Goal: Task Accomplishment & Management: Manage account settings

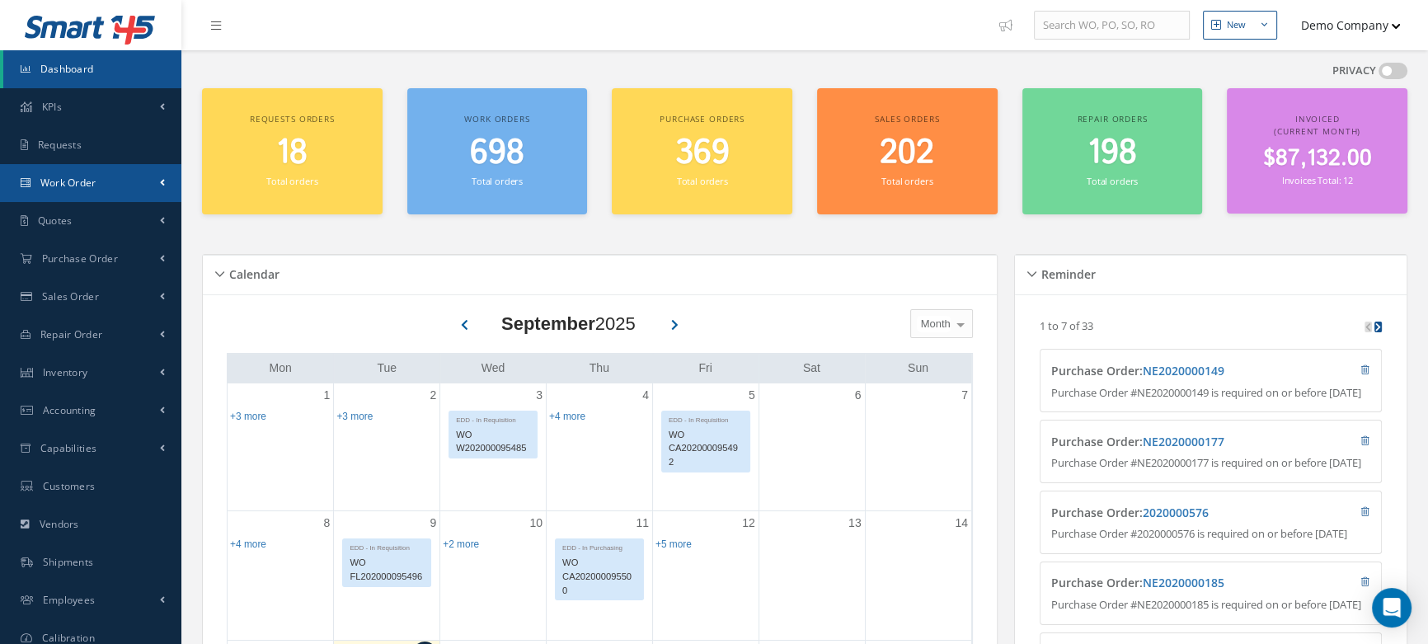
drag, startPoint x: 101, startPoint y: 187, endPoint x: 102, endPoint y: 207, distance: 19.9
click at [101, 187] on link "Work Order" at bounding box center [90, 183] width 181 height 38
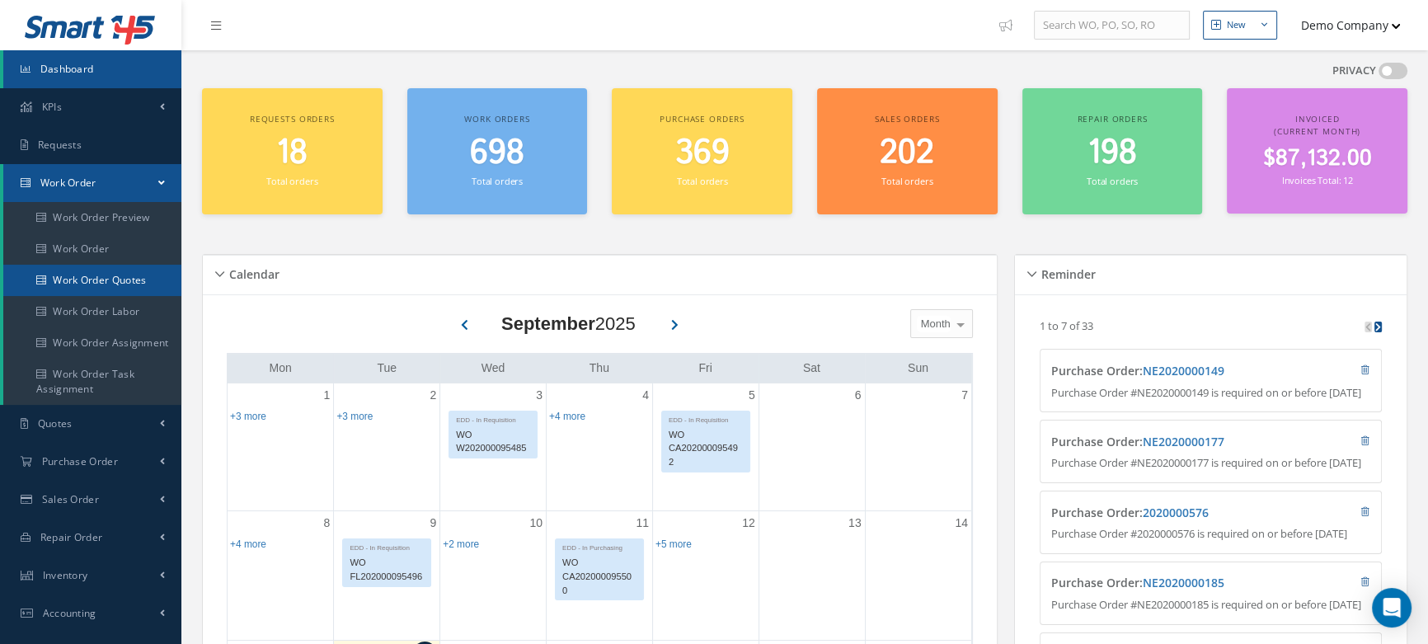
click at [93, 275] on link "Work Order Quotes" at bounding box center [92, 280] width 178 height 31
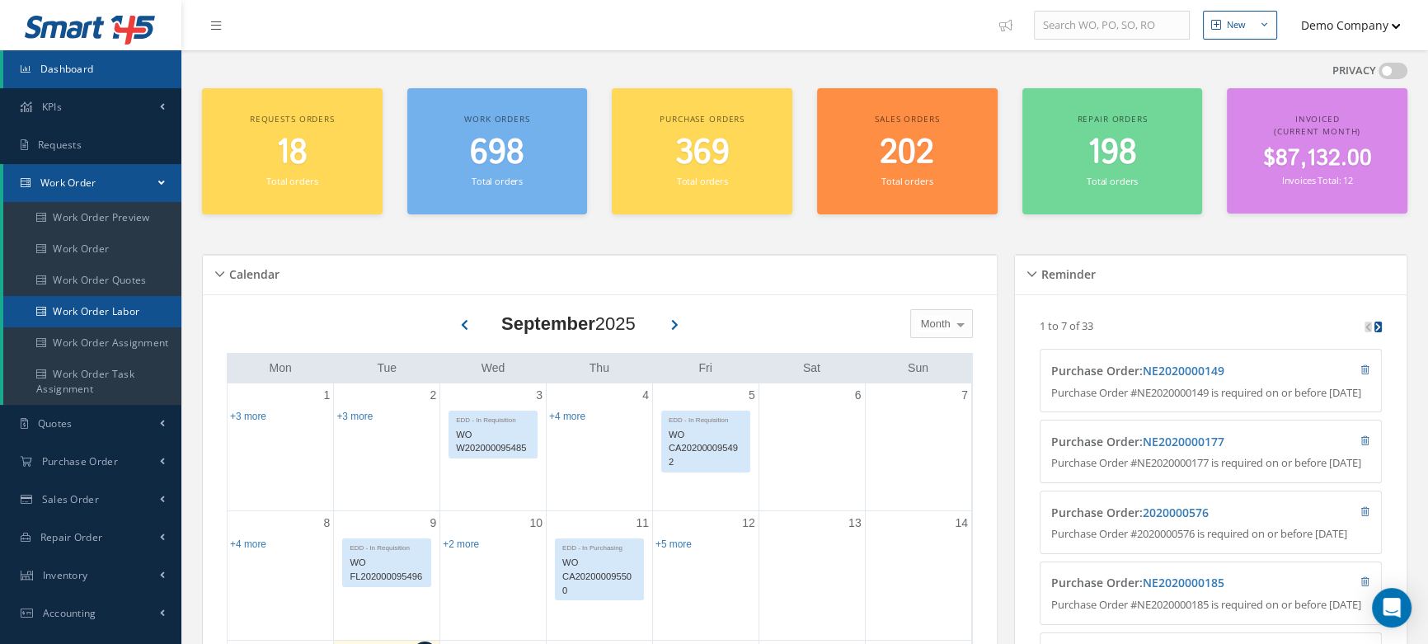
click at [107, 317] on link "Work Order Labor" at bounding box center [92, 311] width 178 height 31
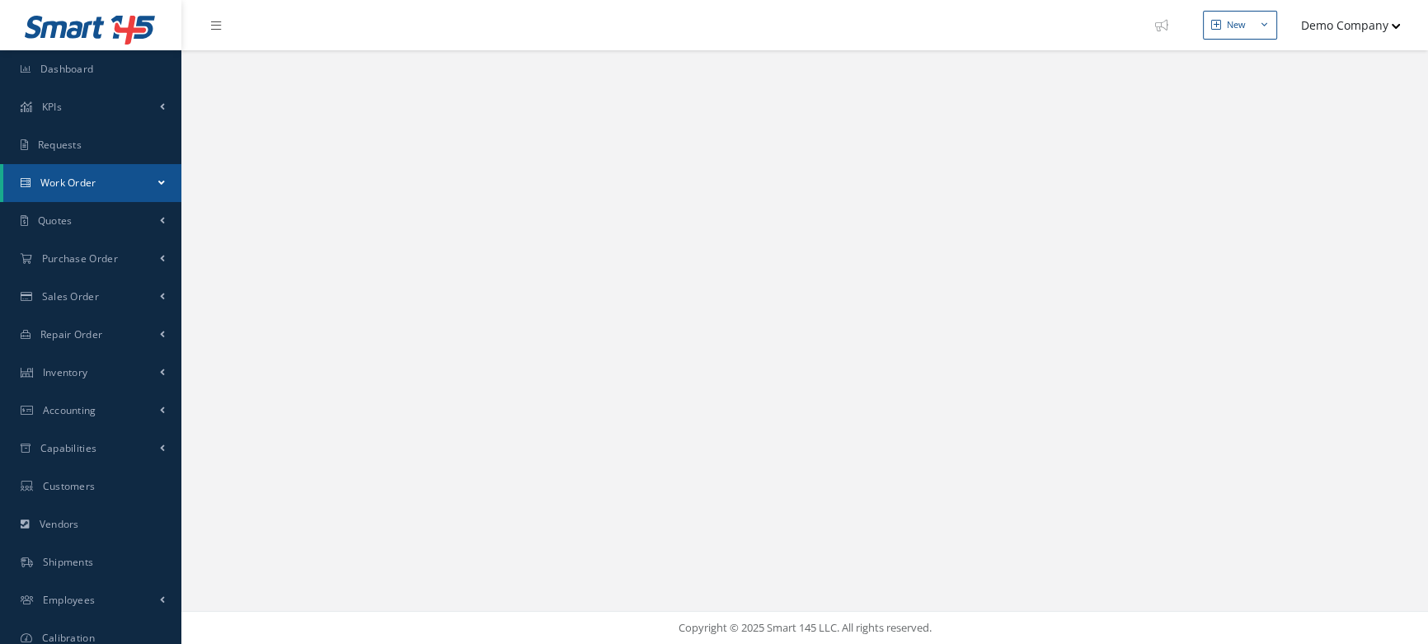
select select "25"
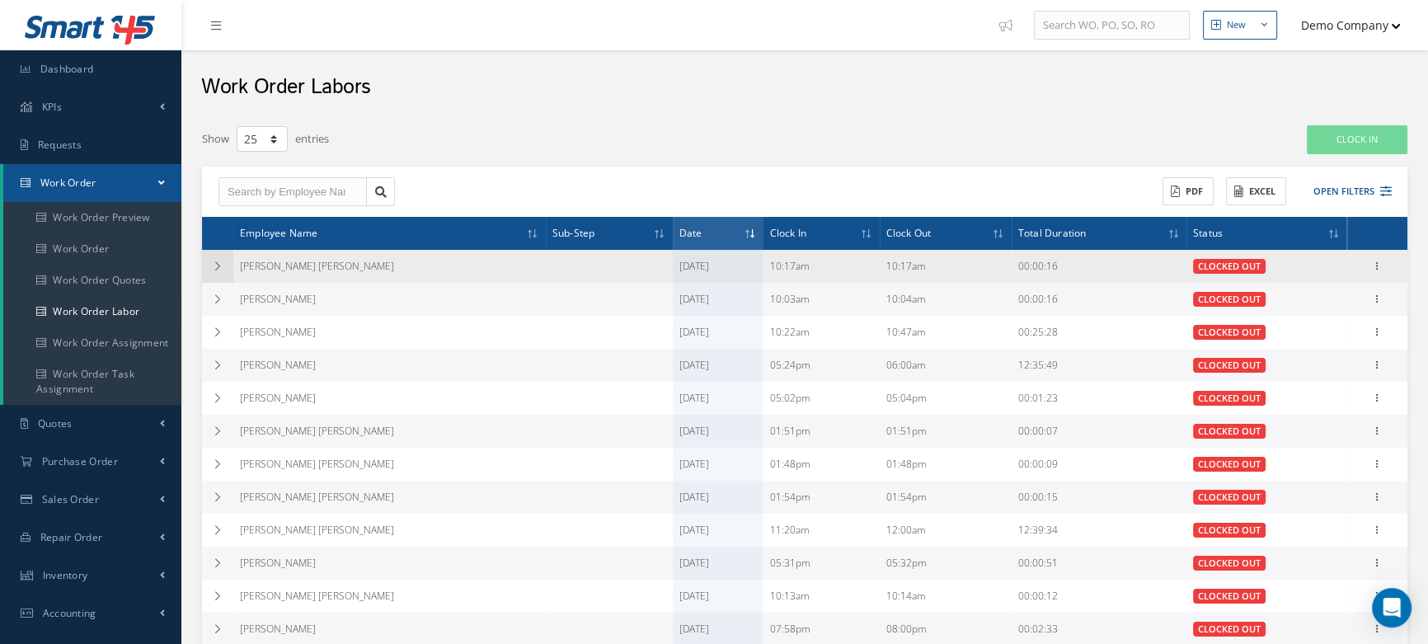
click at [212, 266] on icon at bounding box center [218, 266] width 12 height 10
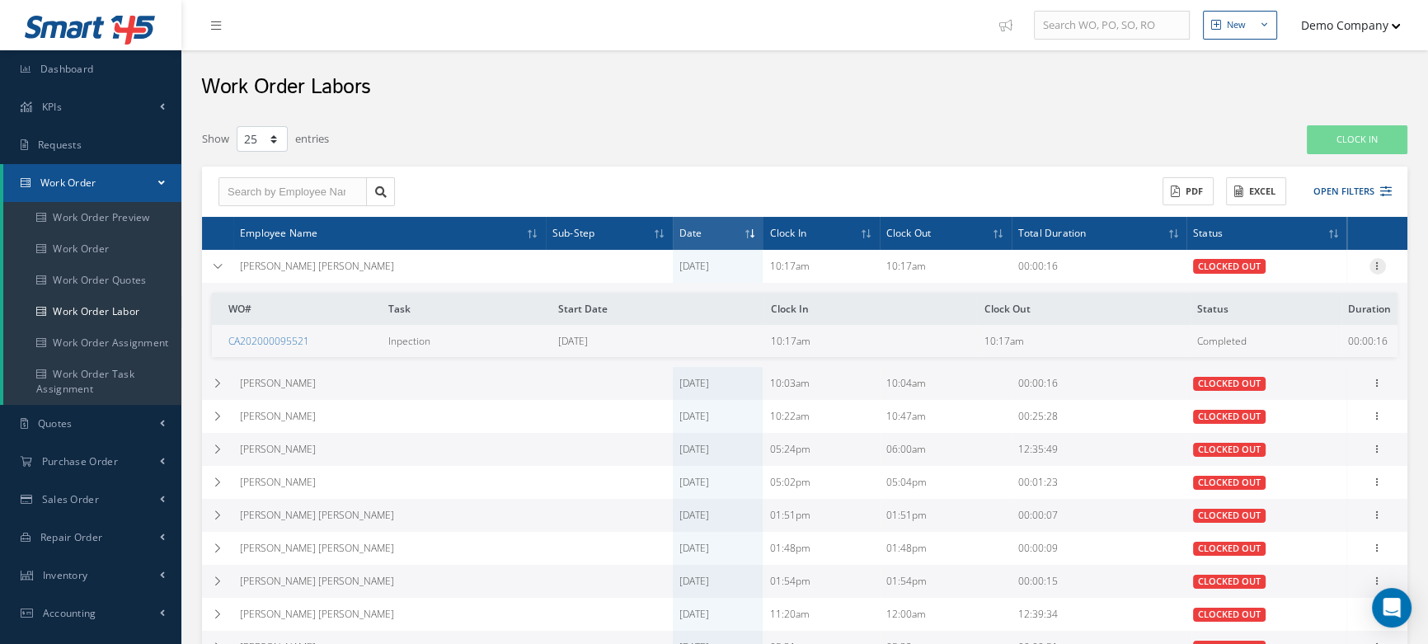
click at [1377, 267] on icon at bounding box center [1378, 264] width 16 height 13
click at [1330, 275] on link "Edit" at bounding box center [1302, 276] width 130 height 21
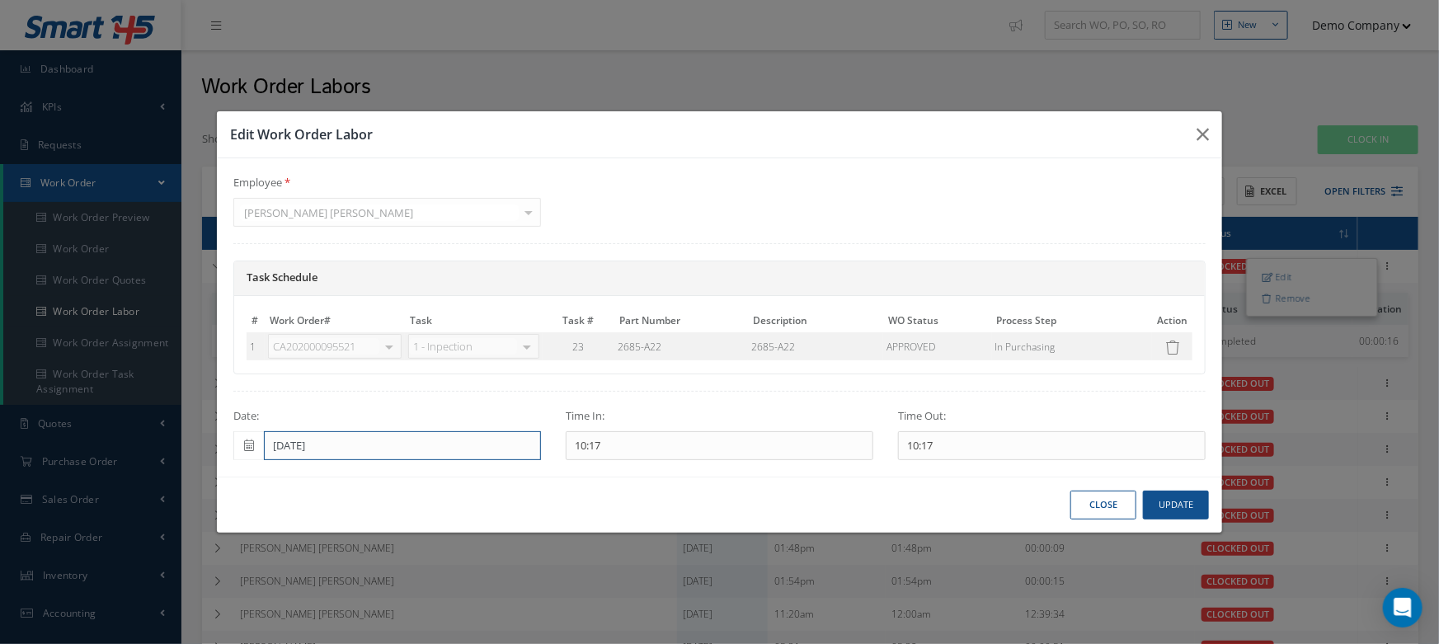
click at [326, 442] on input "[DATE]" at bounding box center [402, 446] width 277 height 30
drag, startPoint x: 895, startPoint y: 413, endPoint x: 957, endPoint y: 412, distance: 61.9
click at [957, 412] on div "Time Out: 10:17" at bounding box center [1052, 434] width 332 height 52
click at [676, 454] on div "10:17 Time In 00 01 02 03 04 05 06 07 08 09 10 11 12 13 14 15 16 17 18 19 20 21…" at bounding box center [720, 446] width 308 height 30
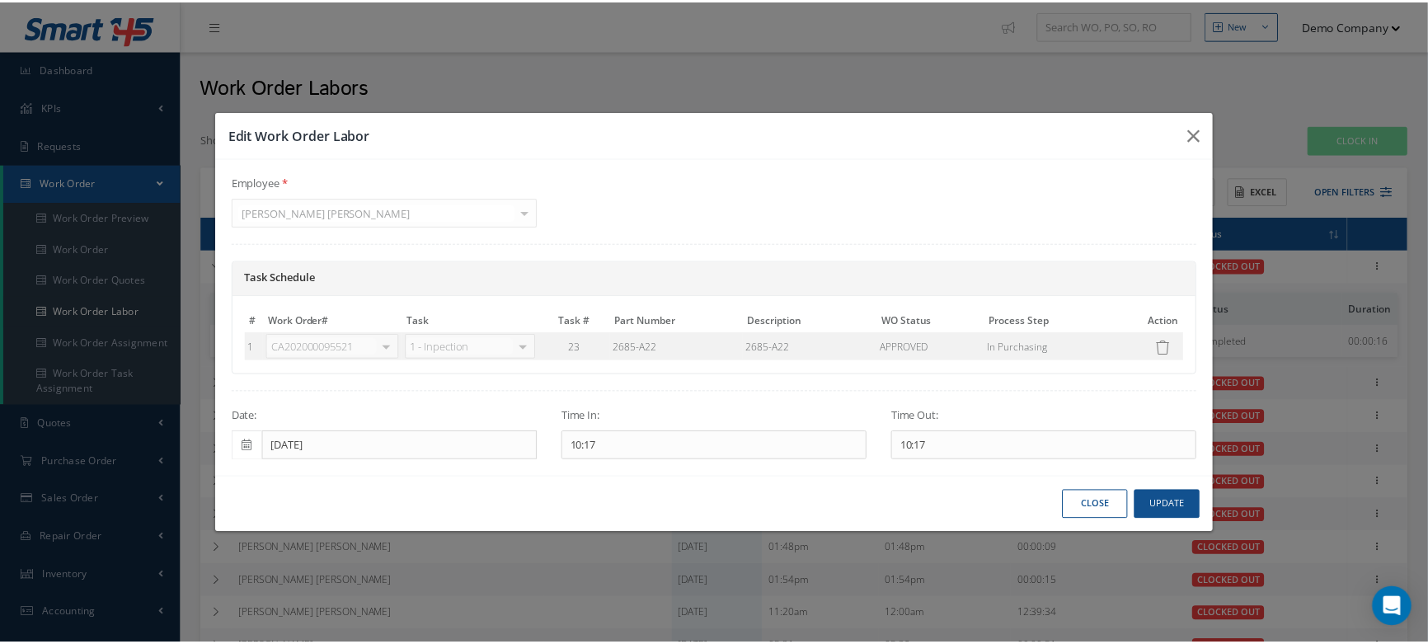
scroll to position [448, 0]
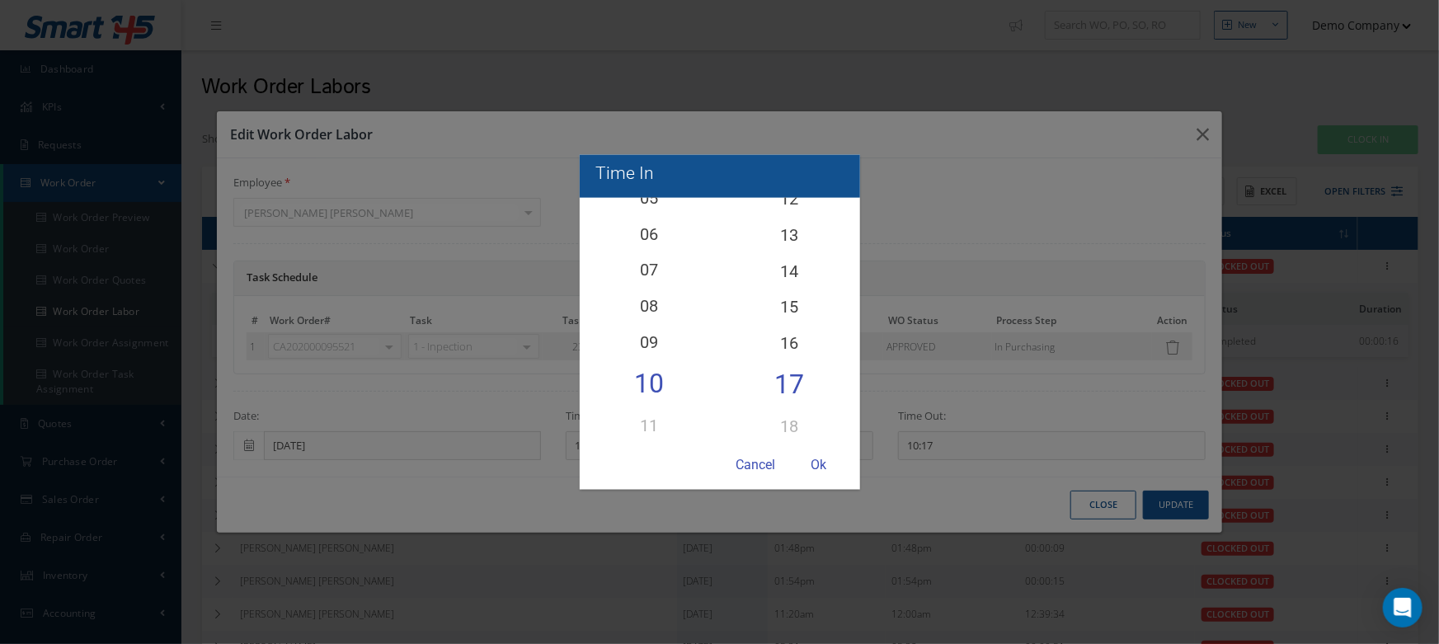
click at [431, 410] on div at bounding box center [719, 322] width 1439 height 644
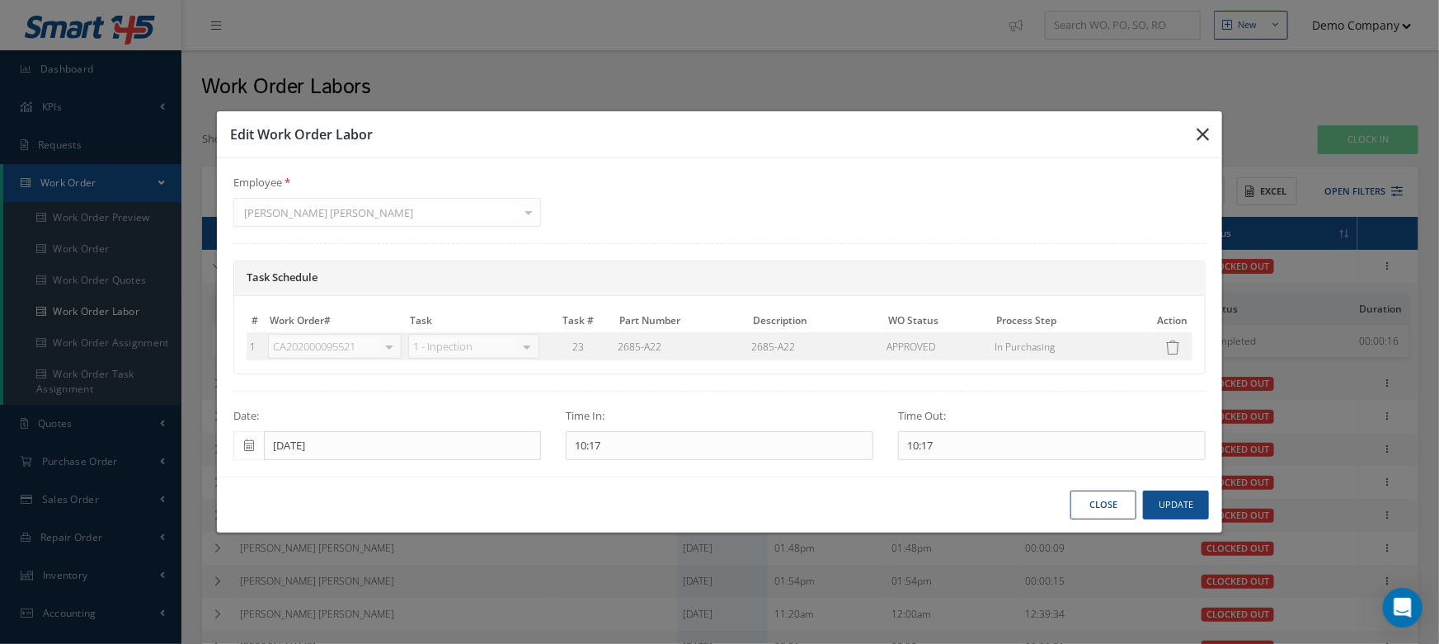
click at [1208, 134] on icon "button" at bounding box center [1203, 135] width 12 height 20
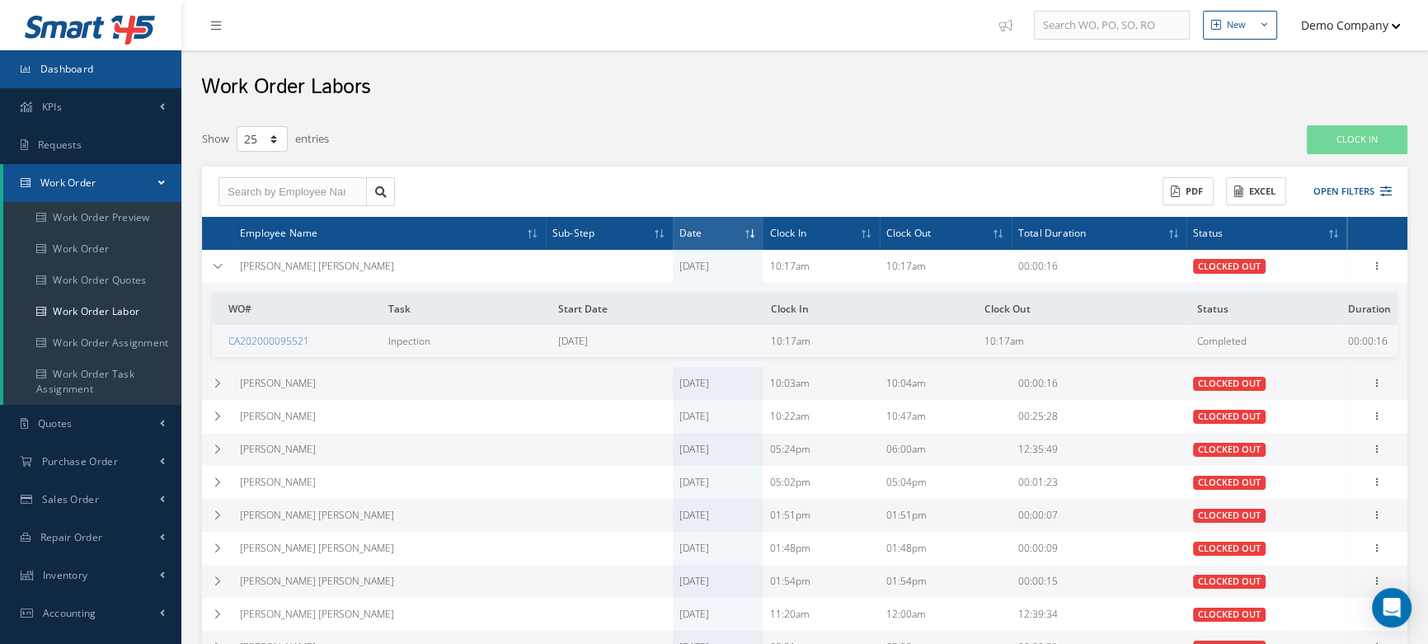
click at [78, 62] on span "Dashboard" at bounding box center [67, 69] width 54 height 14
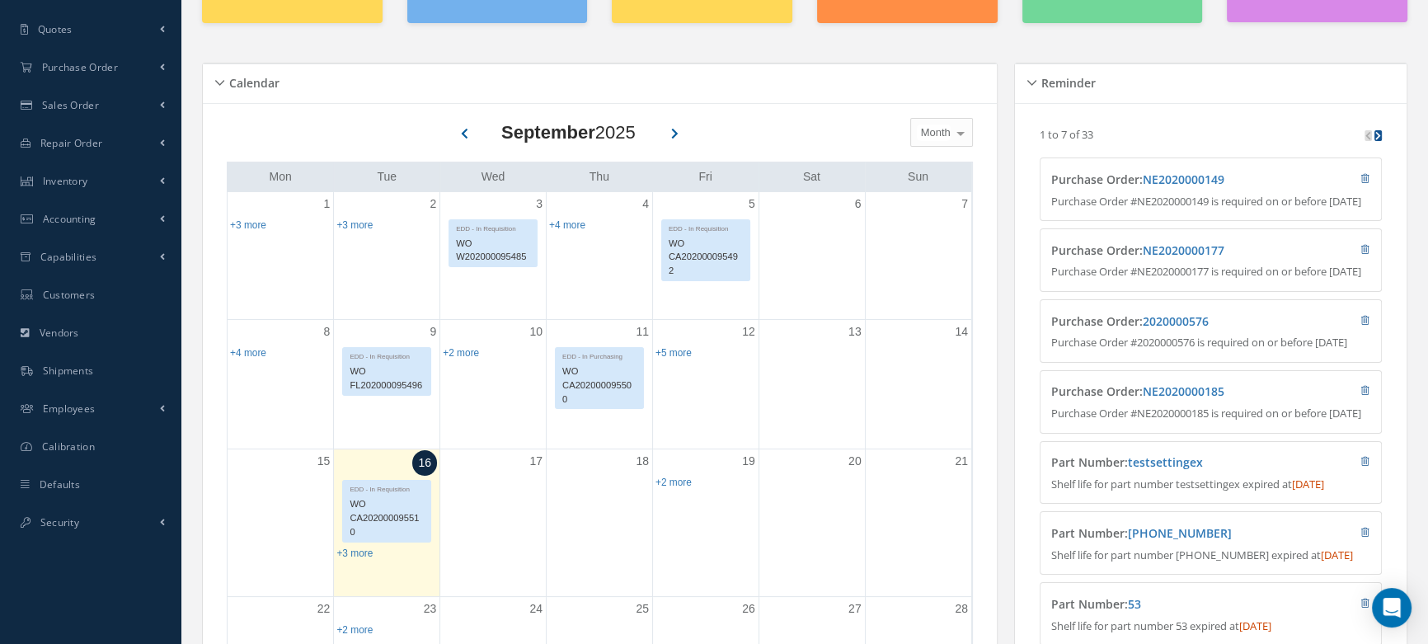
scroll to position [224, 0]
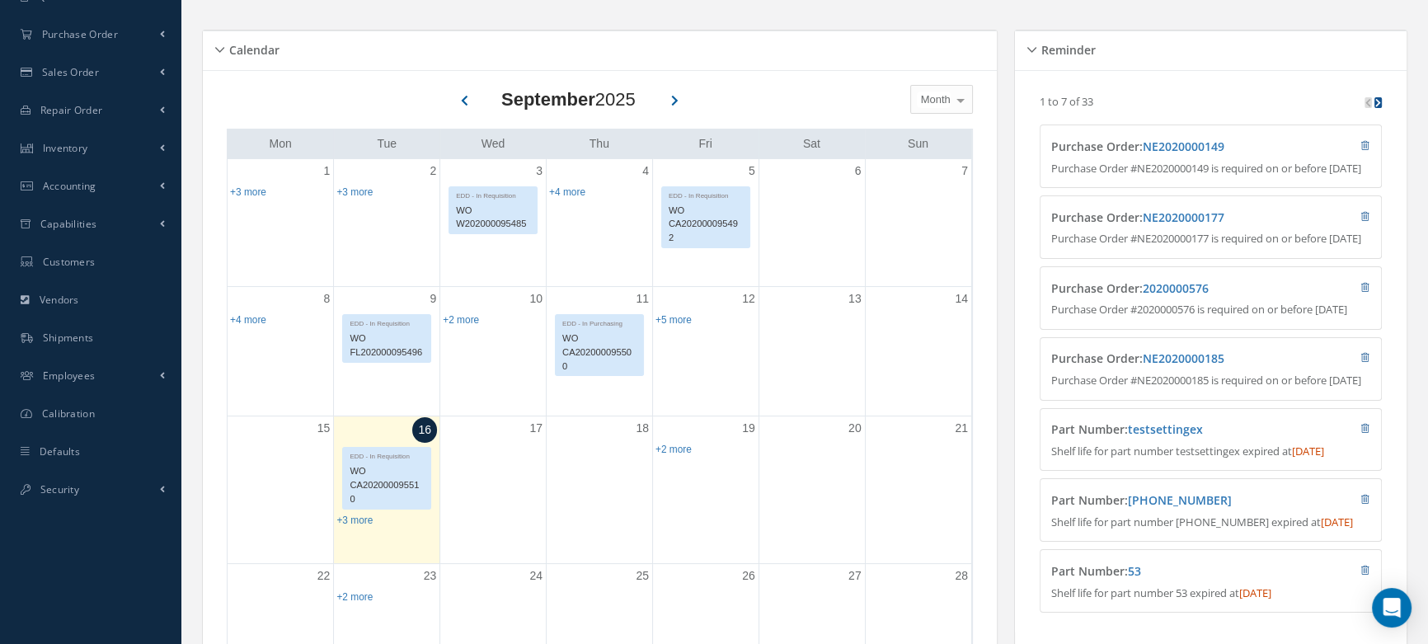
click at [571, 220] on div "4 EDD - In Requisition WO IW202000095488 EDD - In Requisition WO jb202000095489…" at bounding box center [600, 222] width 106 height 127
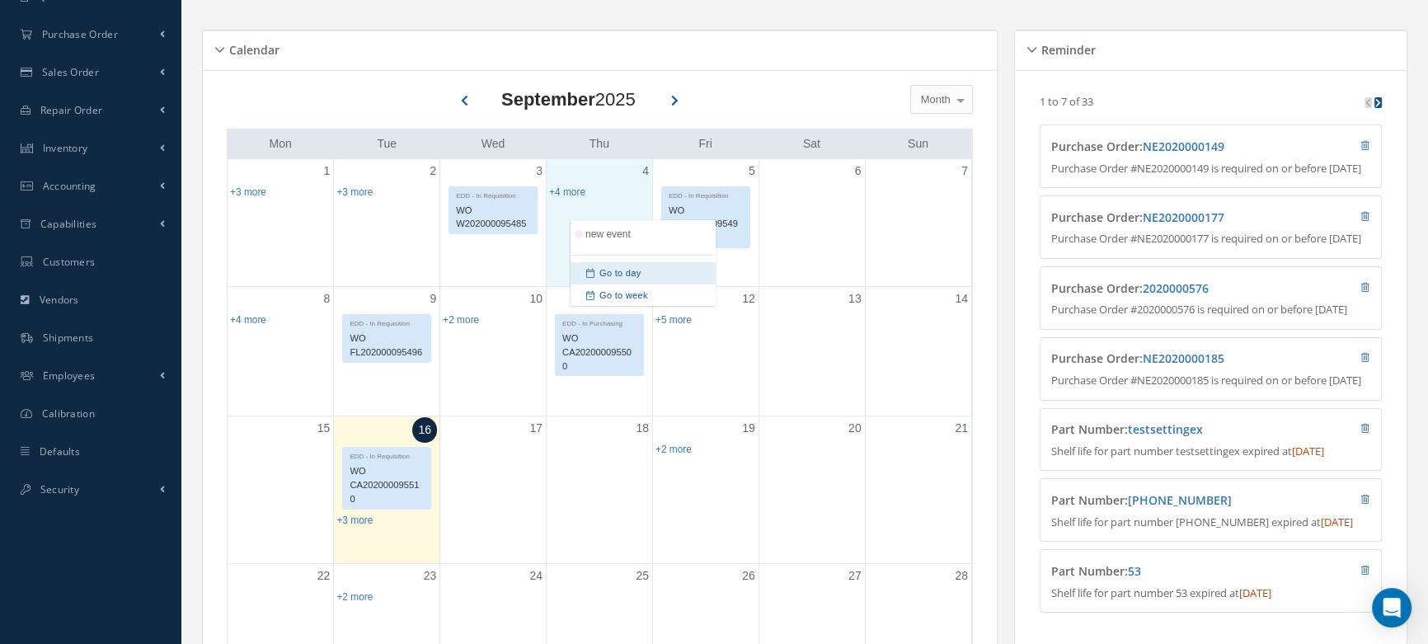
click at [623, 273] on span "Go to day" at bounding box center [643, 273] width 145 height 22
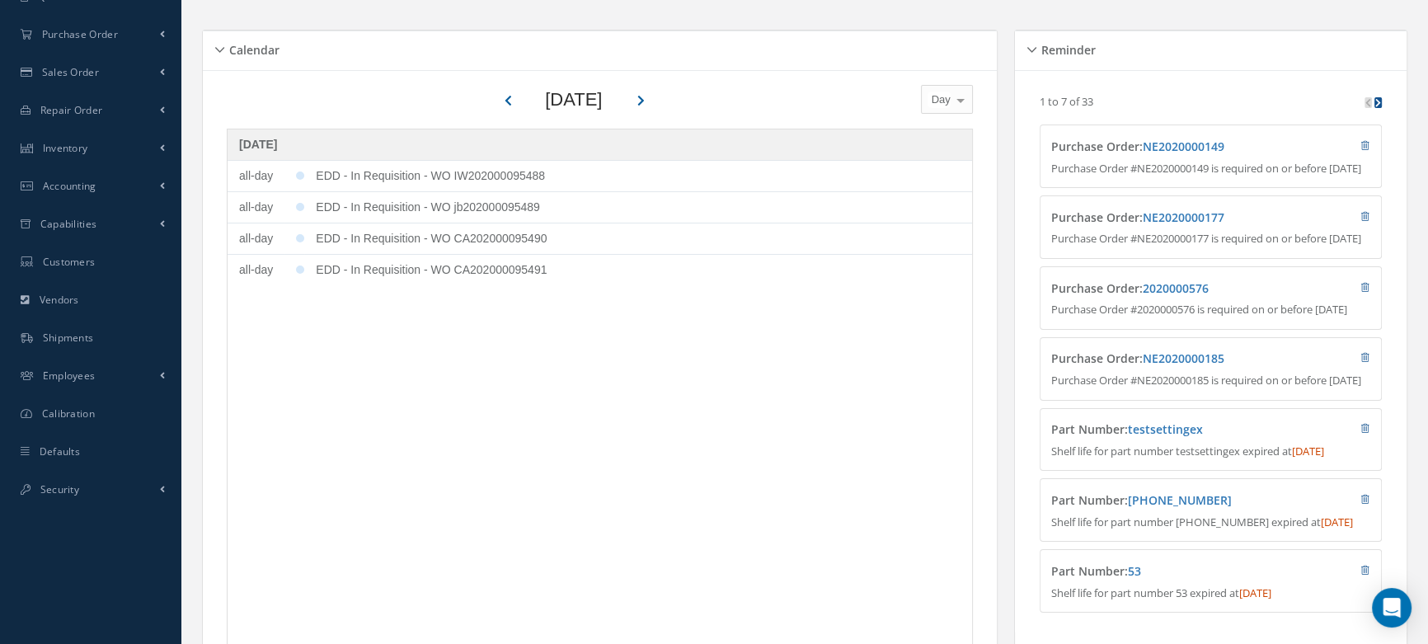
click at [949, 99] on span "Day" at bounding box center [939, 100] width 23 height 16
click at [945, 154] on span "Week" at bounding box center [945, 155] width 27 height 12
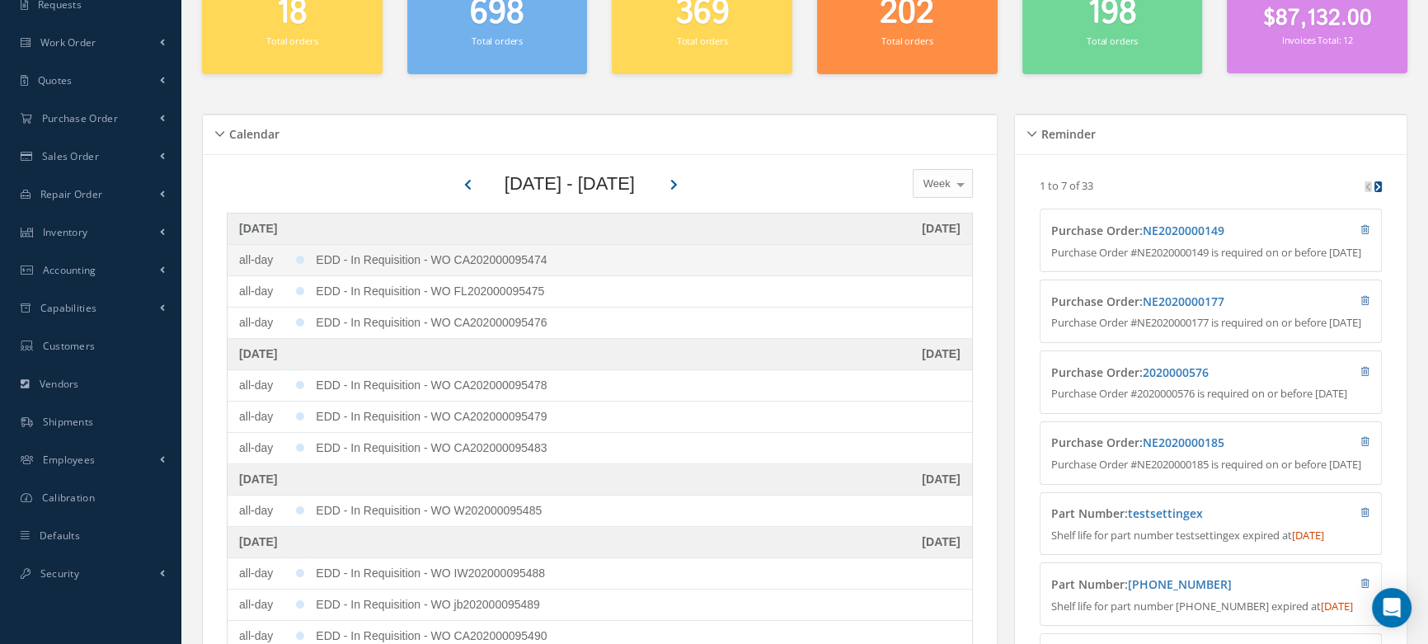
scroll to position [0, 0]
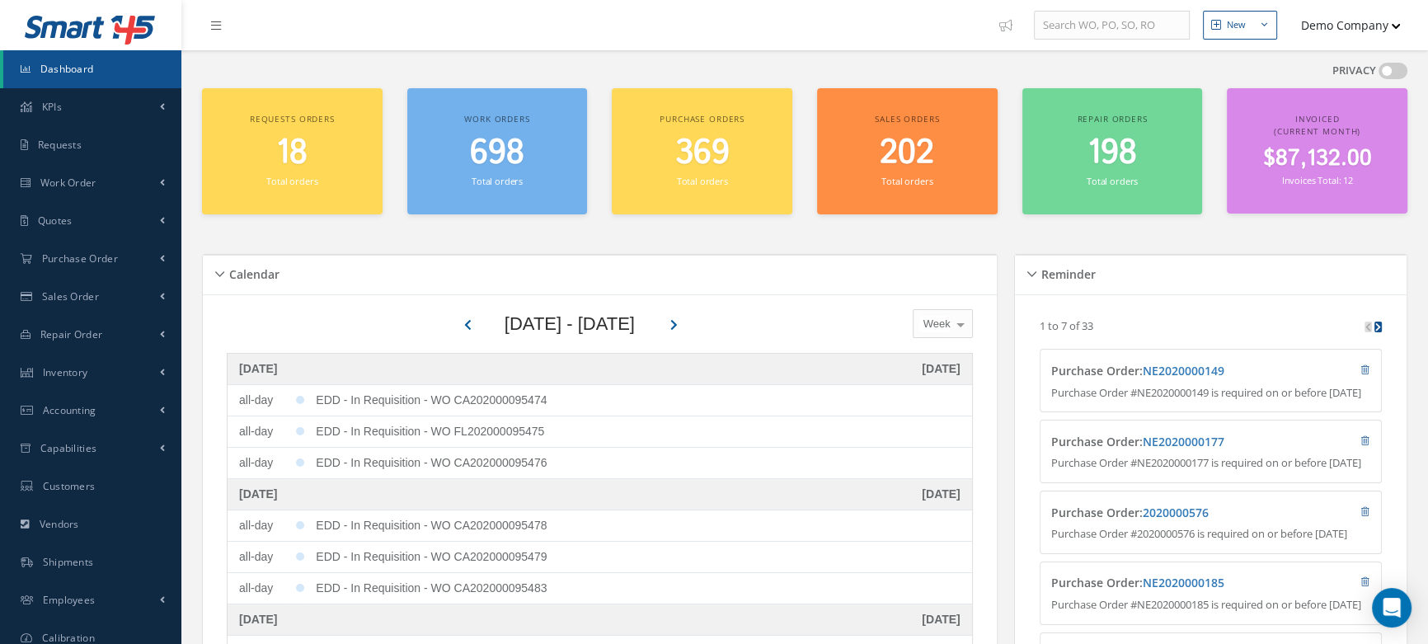
click at [1239, 24] on div "New" at bounding box center [1236, 25] width 19 height 14
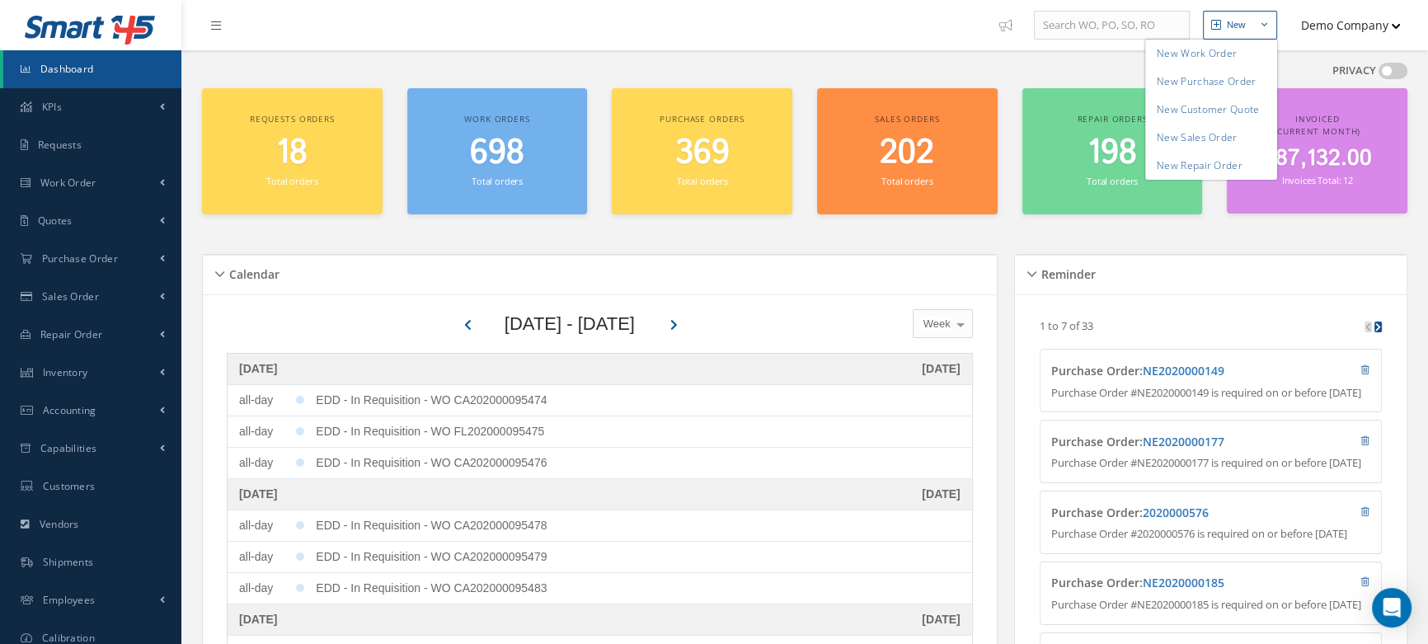
click at [1239, 24] on div "New" at bounding box center [1236, 25] width 19 height 14
